Goal: Obtain resource: Obtain resource

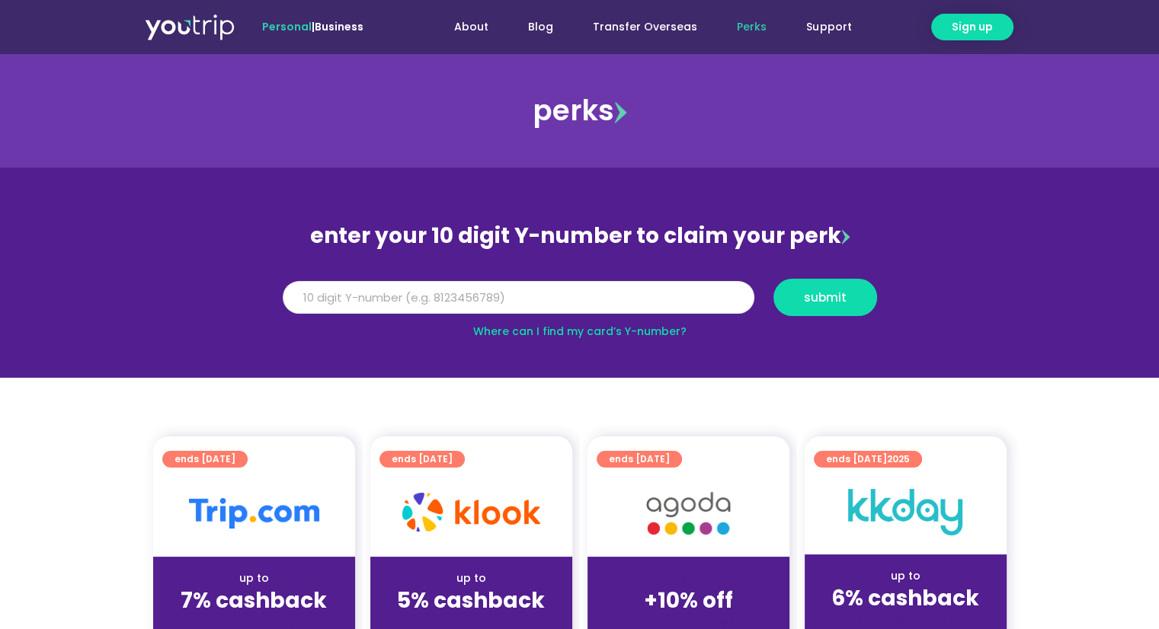
click at [510, 300] on input "Y Number" at bounding box center [519, 298] width 472 height 34
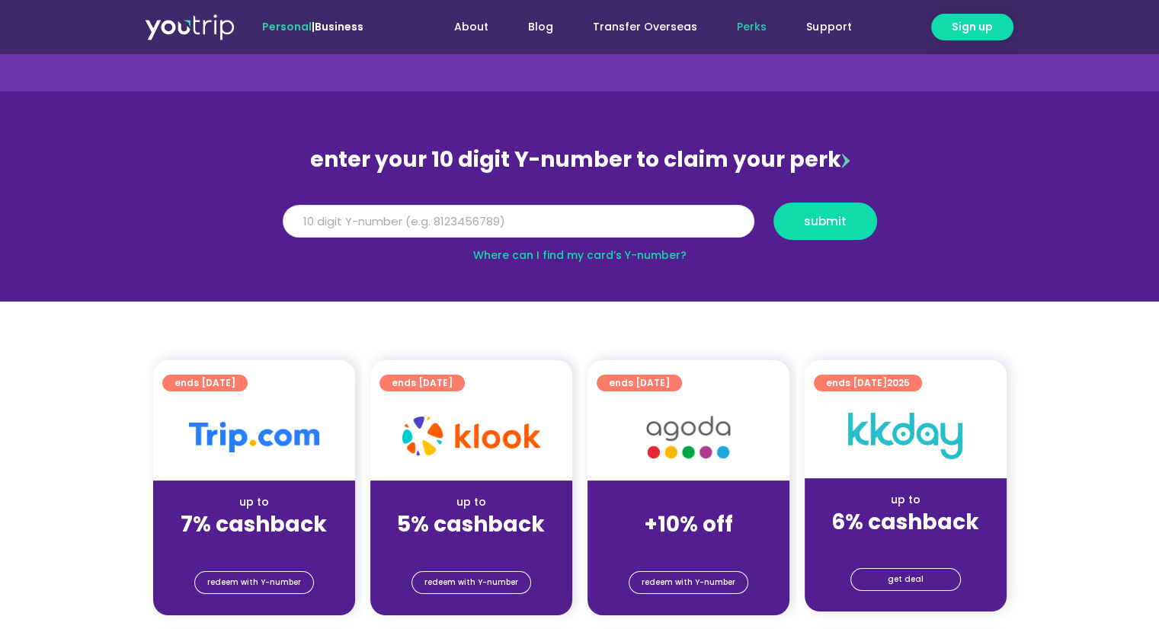
scroll to position [152, 0]
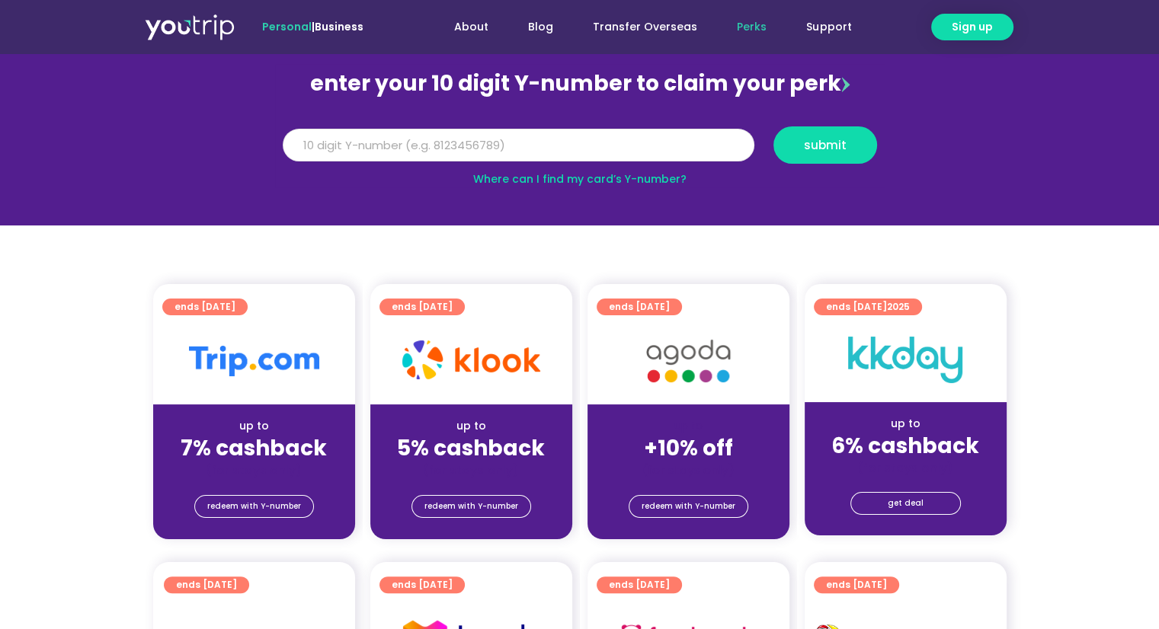
click at [613, 150] on input "Y Number" at bounding box center [519, 146] width 472 height 34
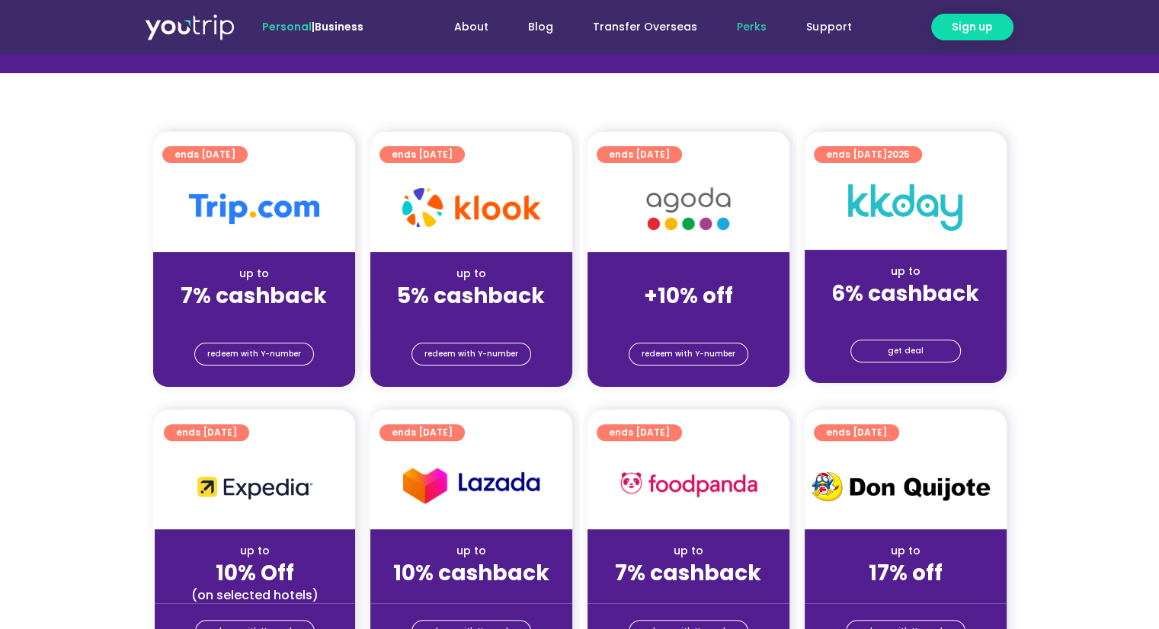
scroll to position [76, 0]
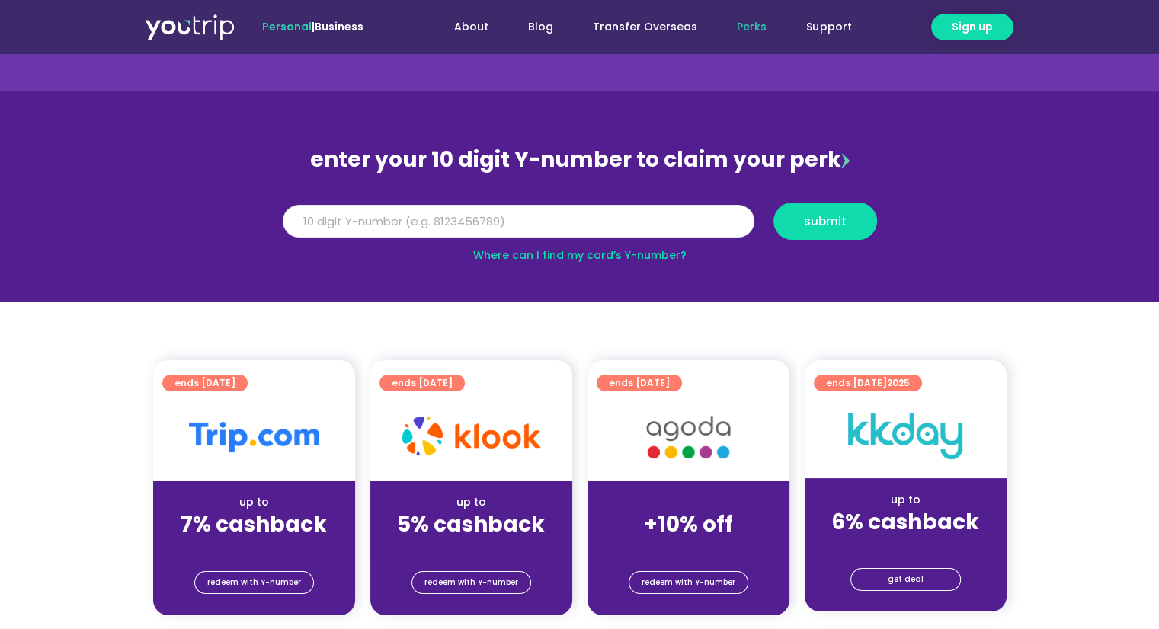
click at [522, 208] on input "Y Number" at bounding box center [519, 222] width 472 height 34
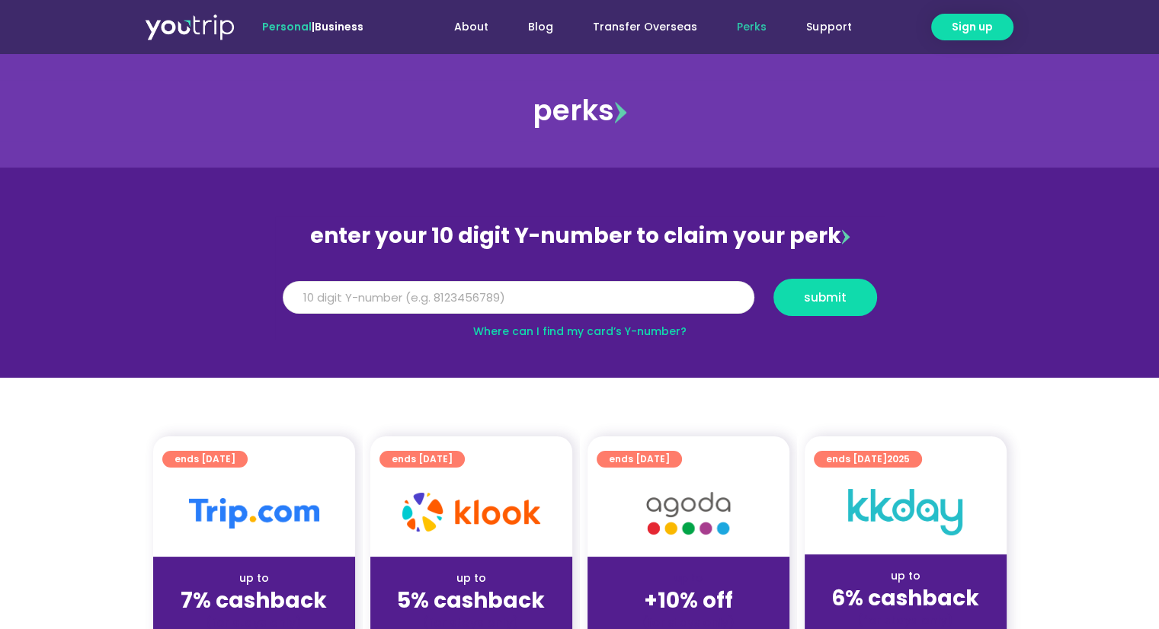
scroll to position [229, 0]
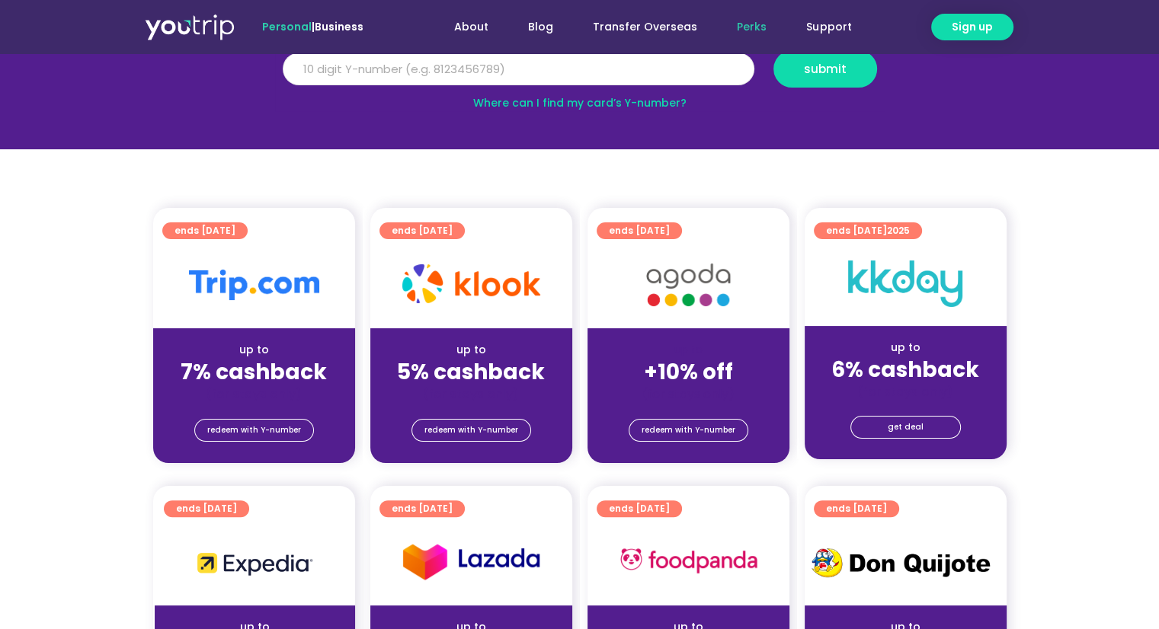
click at [544, 64] on input "Y Number" at bounding box center [519, 70] width 472 height 34
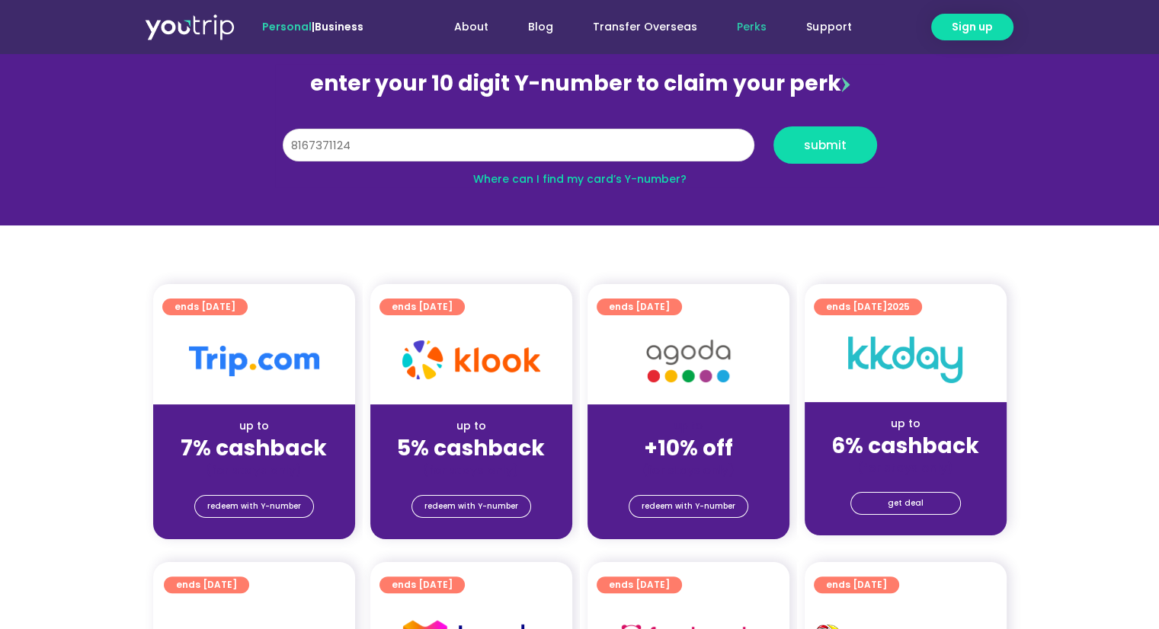
scroll to position [76, 0]
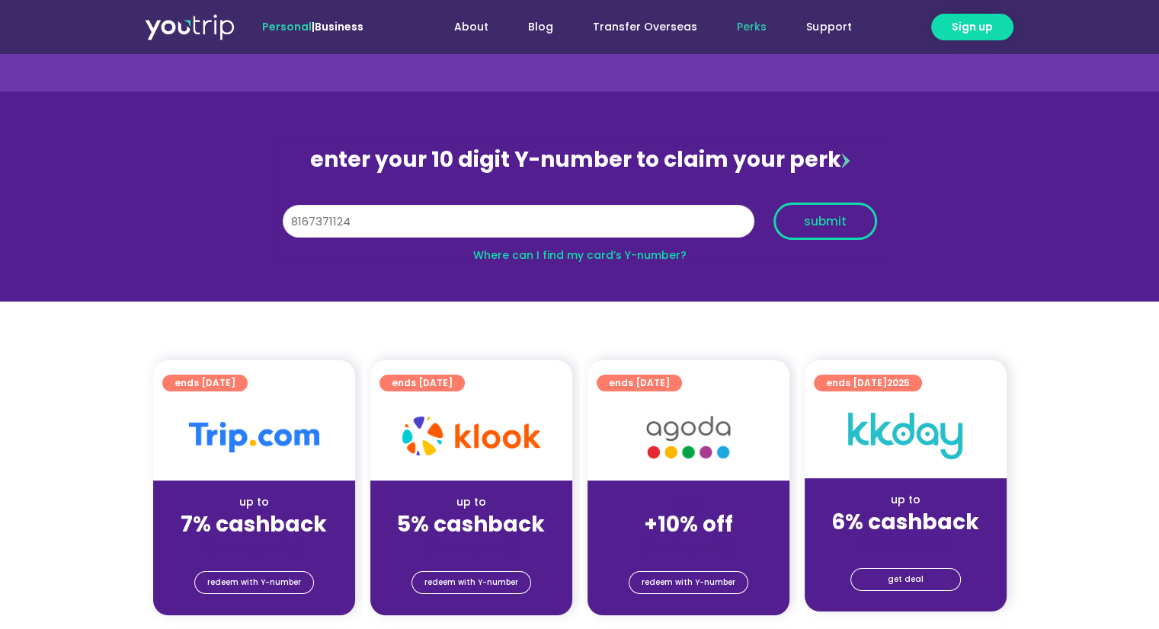
type input "8167371124"
click at [831, 216] on span "submit" at bounding box center [825, 221] width 43 height 11
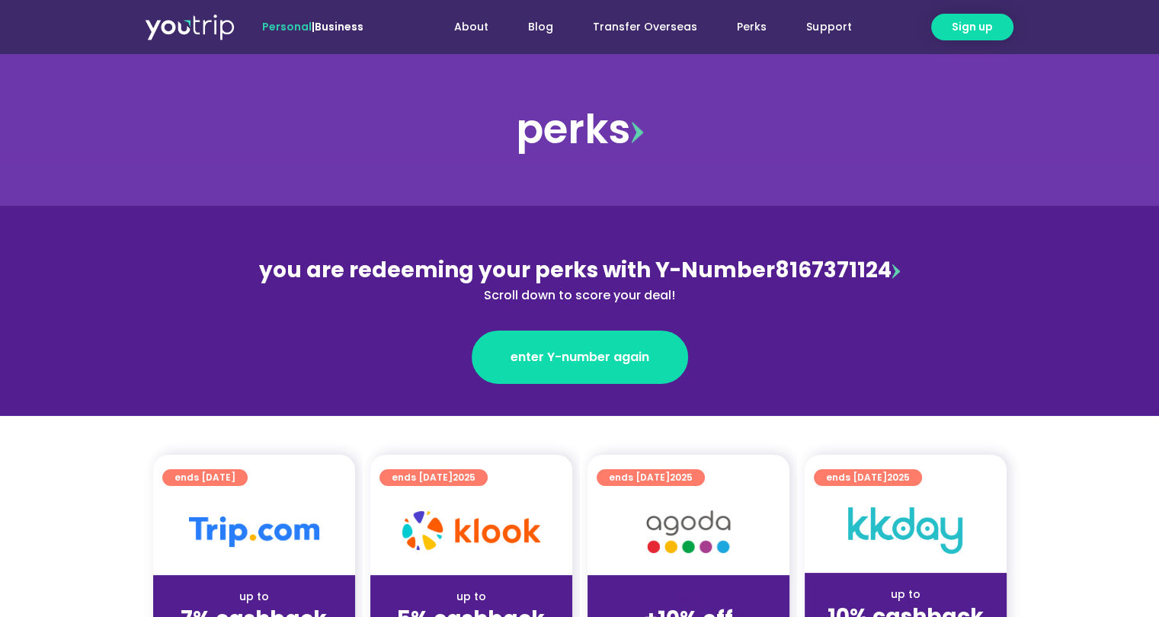
scroll to position [152, 0]
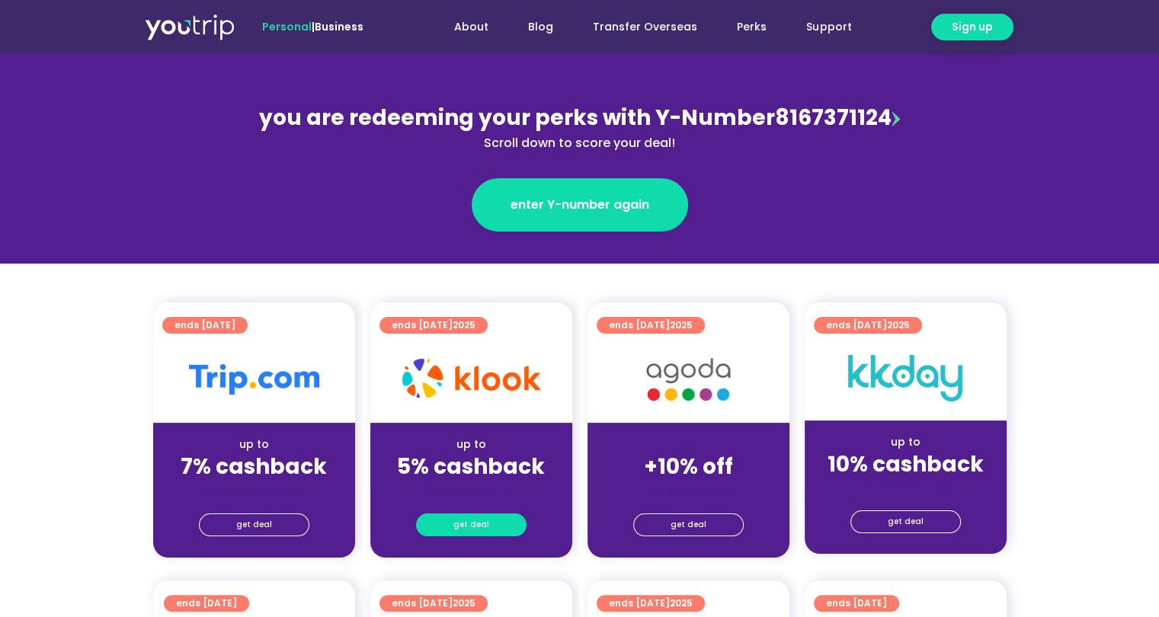
click at [490, 525] on link "get deal" at bounding box center [471, 525] width 110 height 23
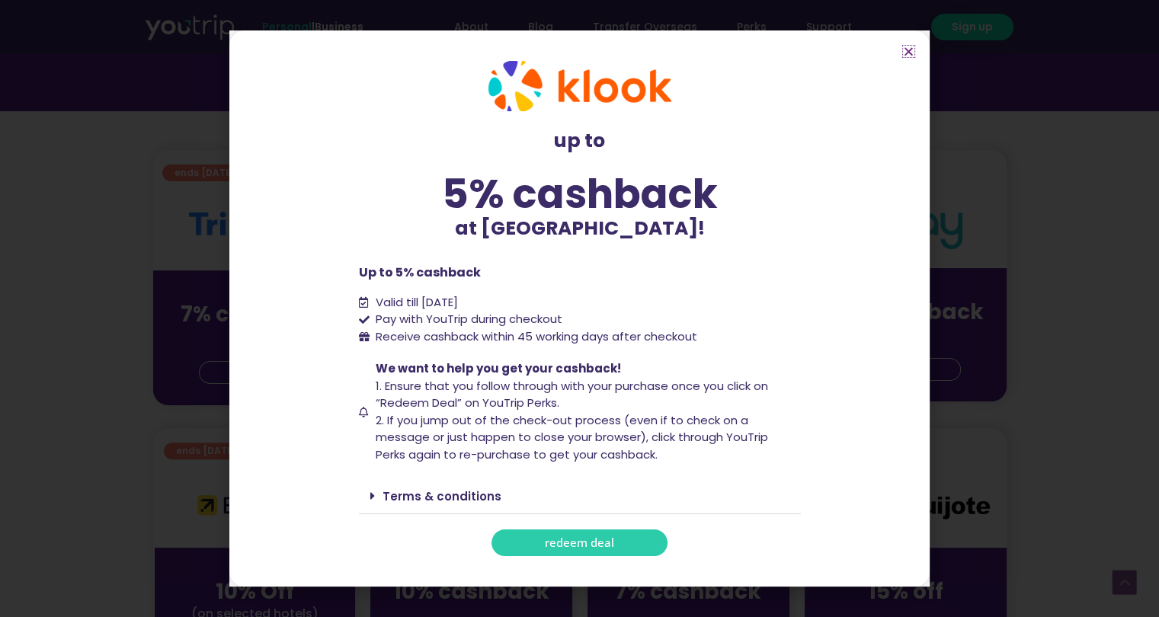
scroll to position [381, 0]
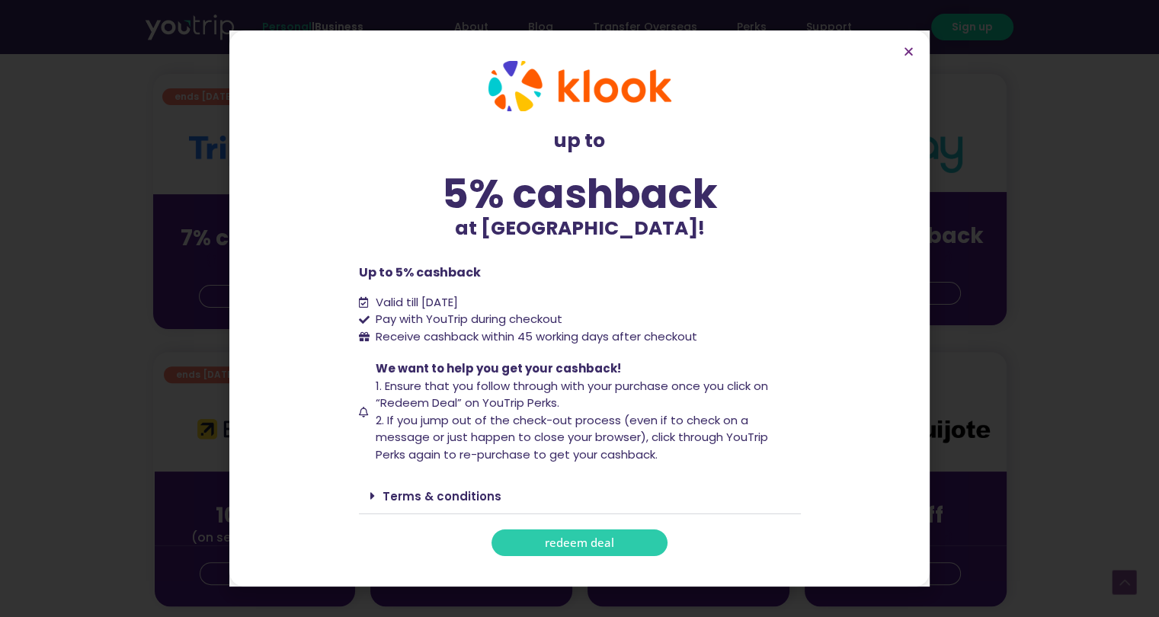
click at [374, 495] on icon at bounding box center [372, 496] width 5 height 12
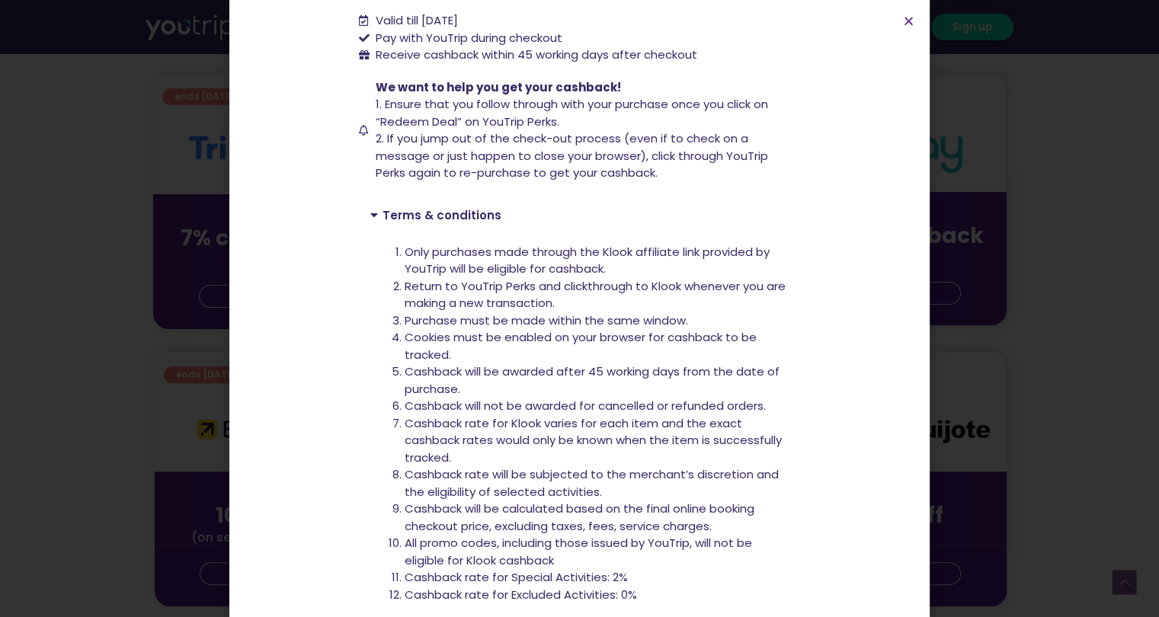
scroll to position [328, 0]
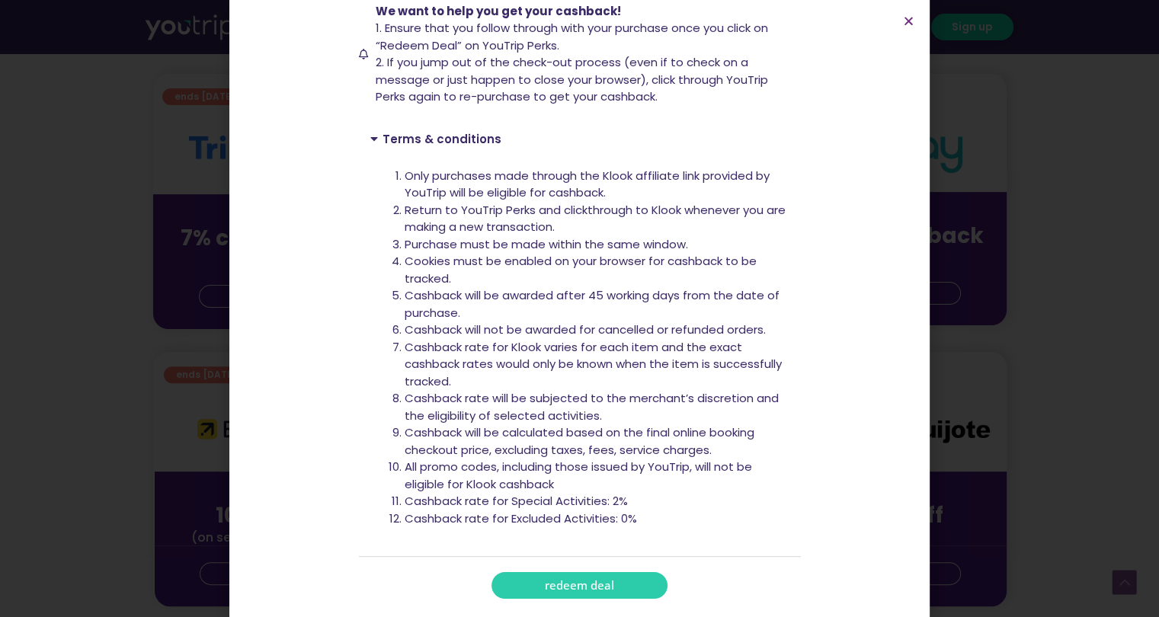
click at [549, 591] on span "redeem deal" at bounding box center [579, 585] width 69 height 11
